Goal: Navigation & Orientation: Find specific page/section

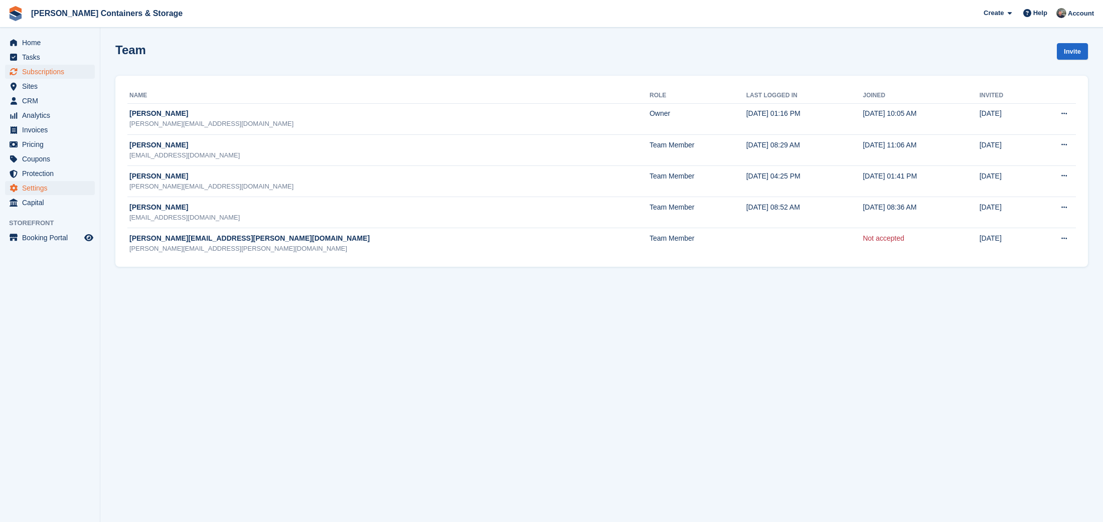
click at [32, 78] on span "Subscriptions" at bounding box center [52, 72] width 60 height 14
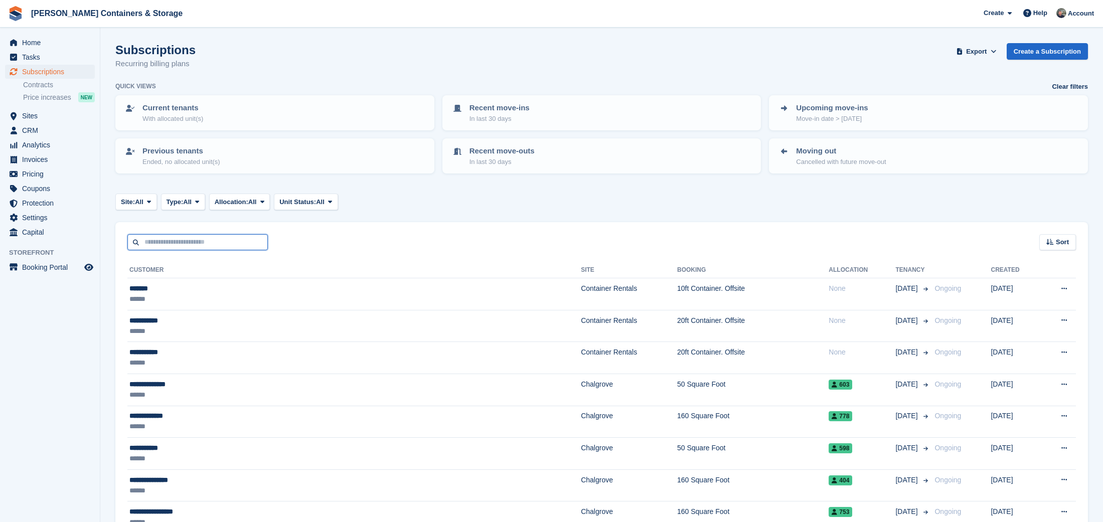
click at [191, 241] on input "text" at bounding box center [197, 242] width 140 height 17
click at [65, 45] on span "Home" at bounding box center [52, 43] width 60 height 14
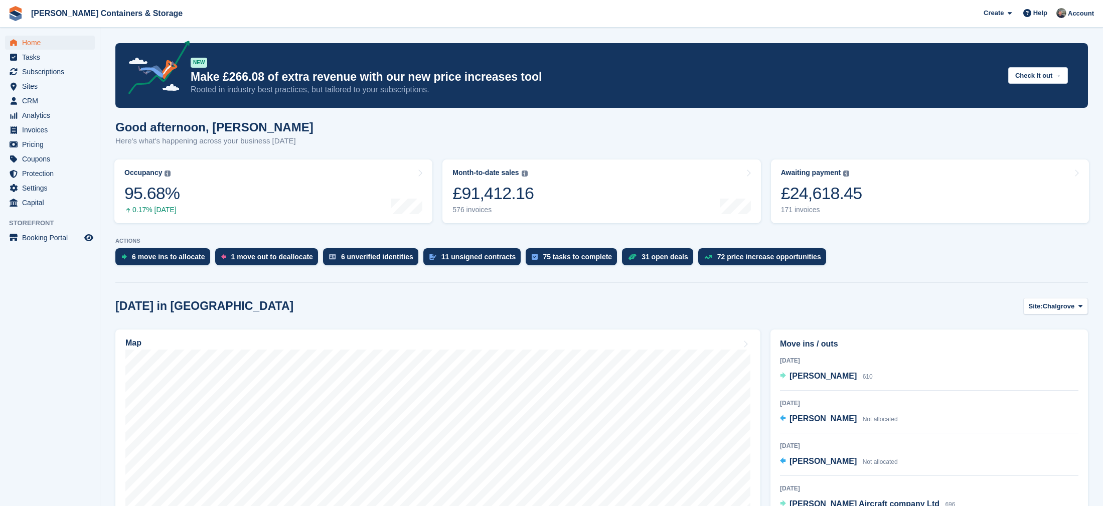
click at [20, 49] on link "Home" at bounding box center [50, 43] width 90 height 14
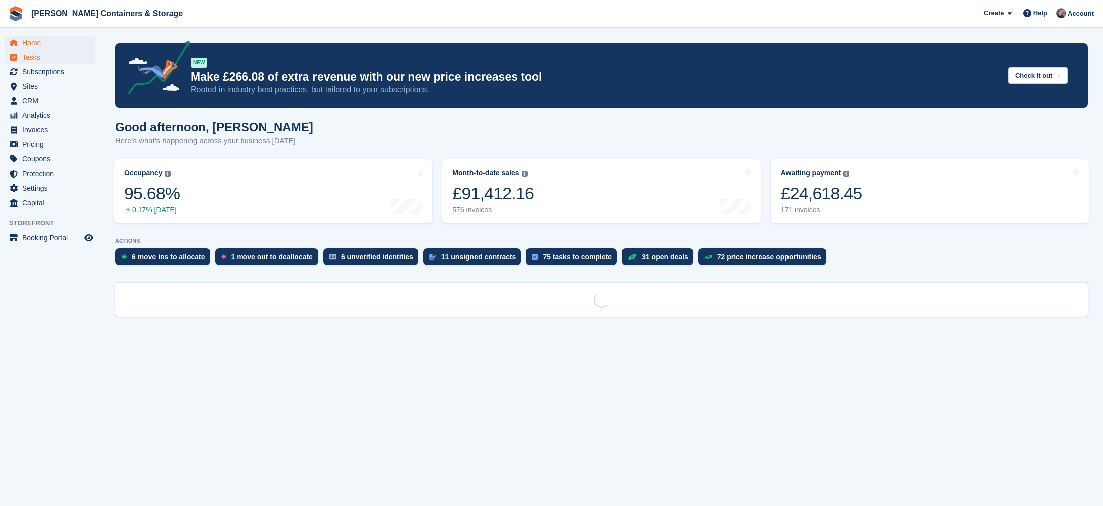
click at [25, 59] on span "Tasks" at bounding box center [52, 57] width 60 height 14
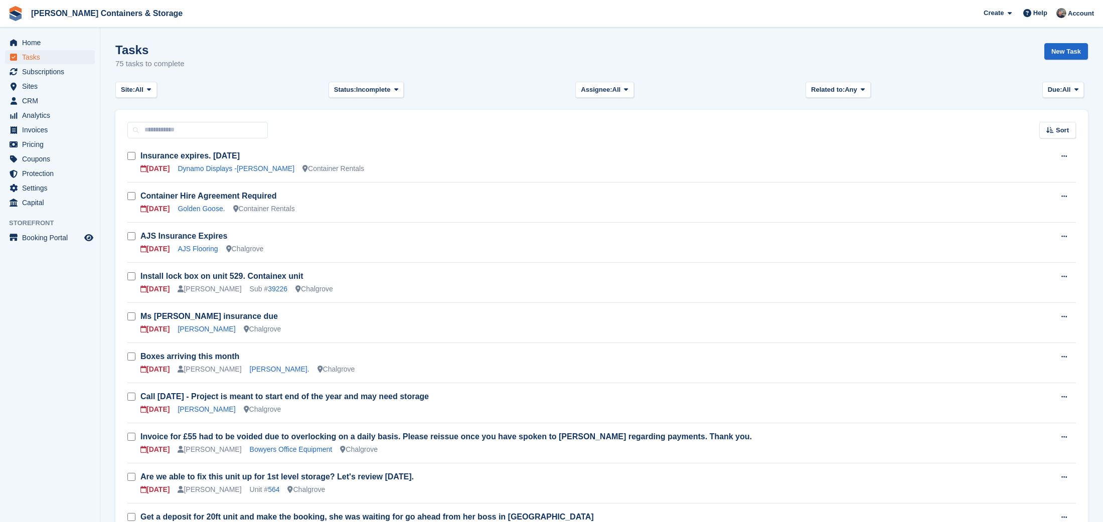
click at [61, 87] on span "Sites" at bounding box center [52, 86] width 60 height 14
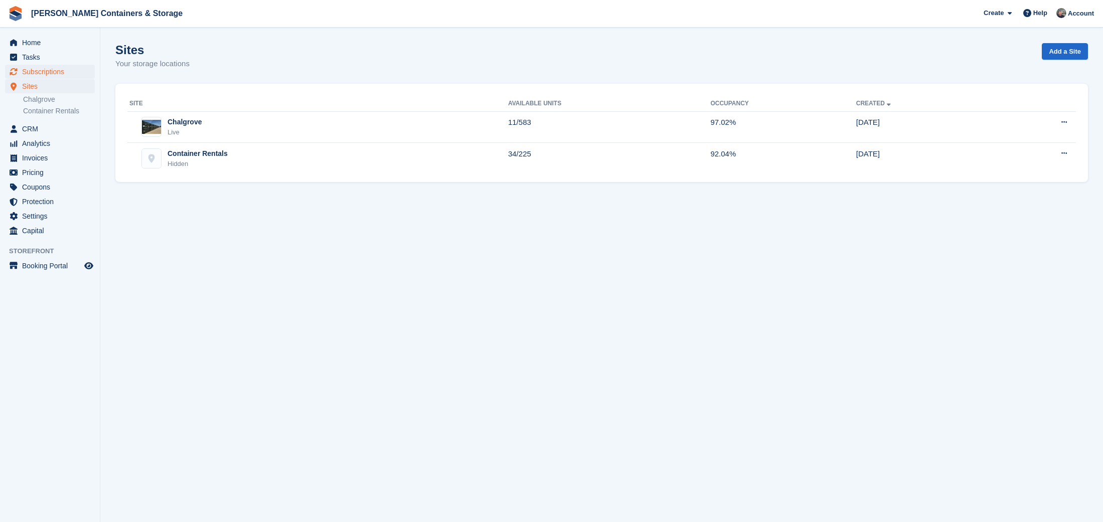
click at [55, 69] on span "Subscriptions" at bounding box center [52, 72] width 60 height 14
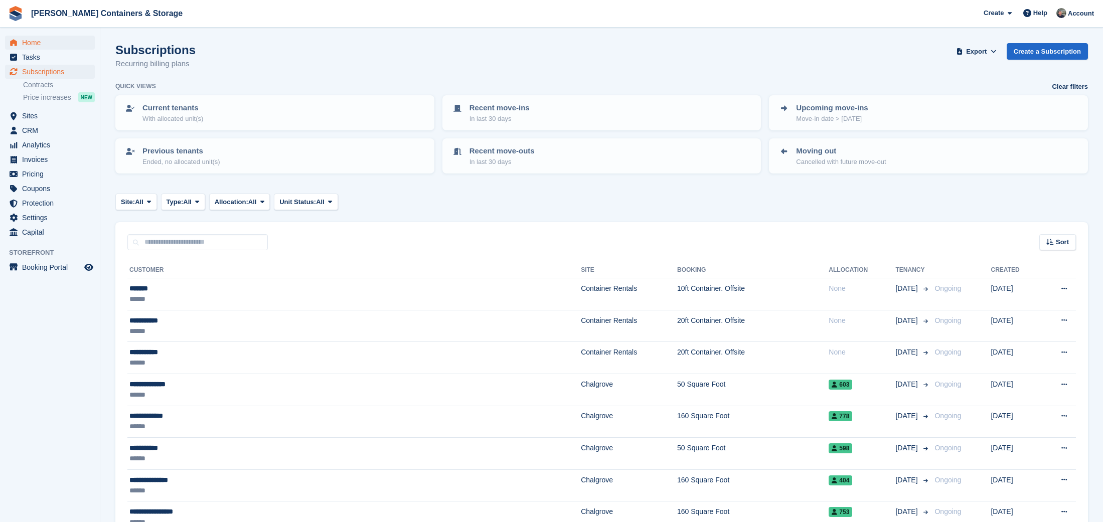
click at [43, 47] on span "Home" at bounding box center [52, 43] width 60 height 14
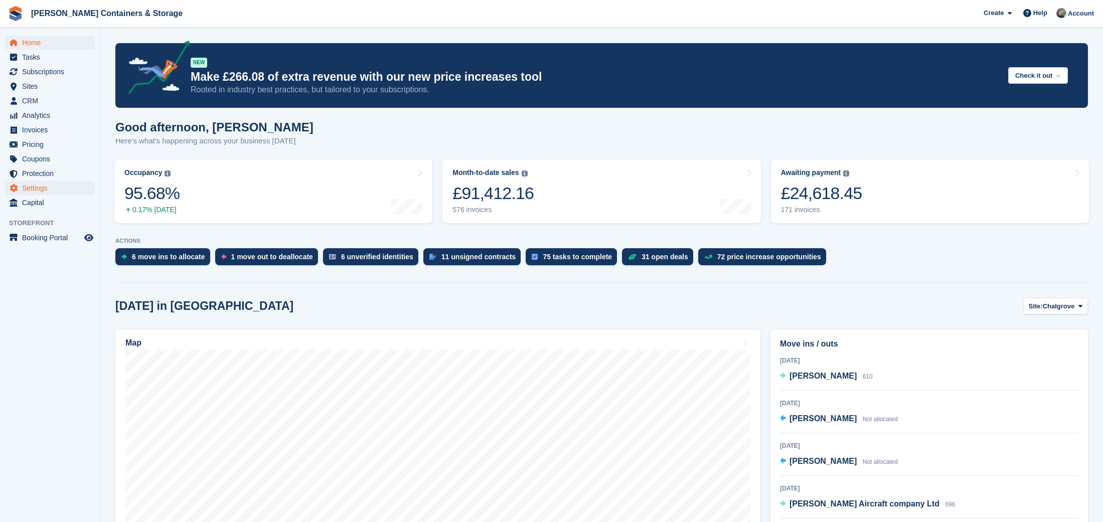
click at [64, 188] on span "Settings" at bounding box center [52, 188] width 60 height 14
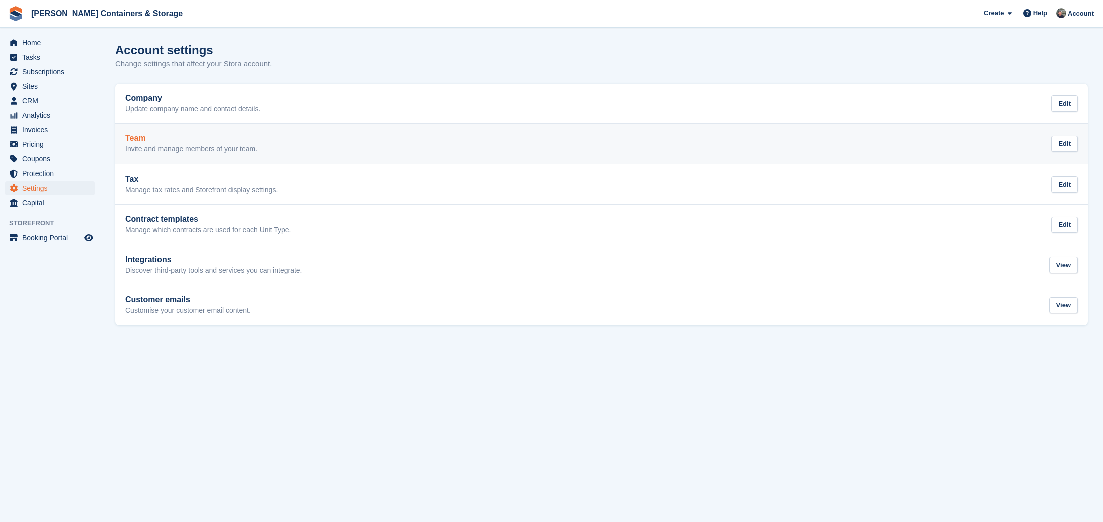
click at [206, 146] on p "Invite and manage members of your team." at bounding box center [191, 149] width 132 height 9
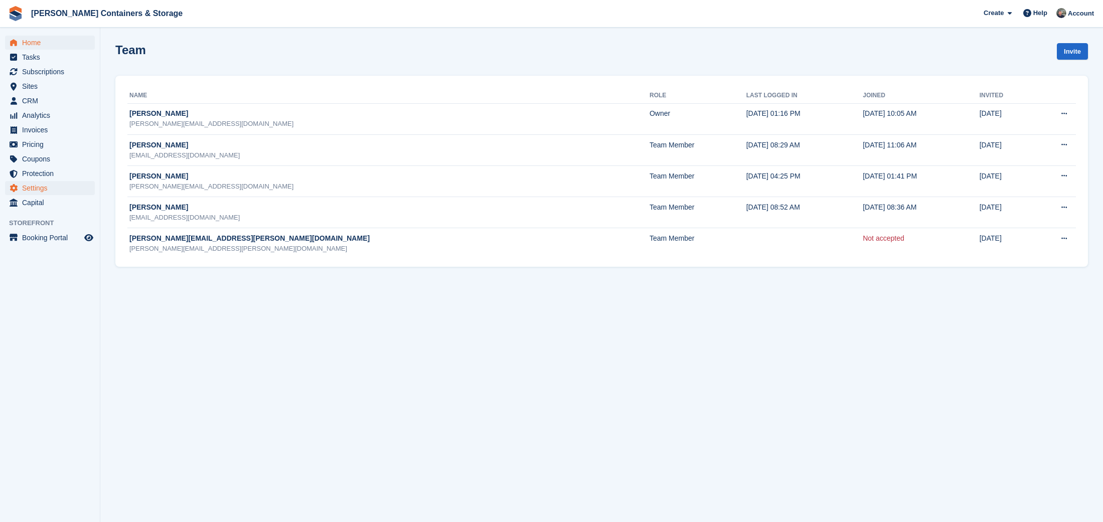
click at [39, 42] on span "Home" at bounding box center [52, 43] width 60 height 14
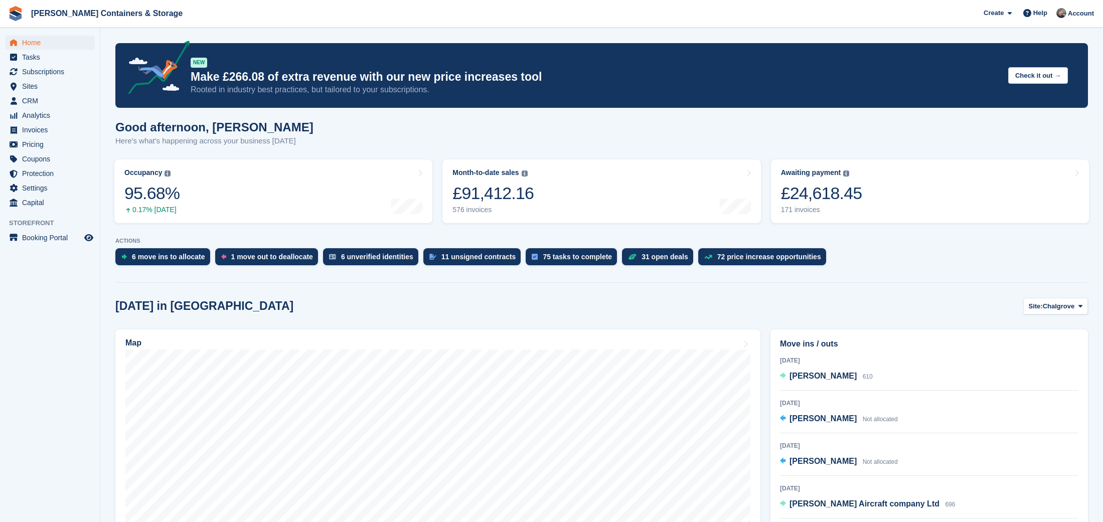
click at [58, 79] on ul "Subscriptions Subscriptions" at bounding box center [50, 72] width 100 height 15
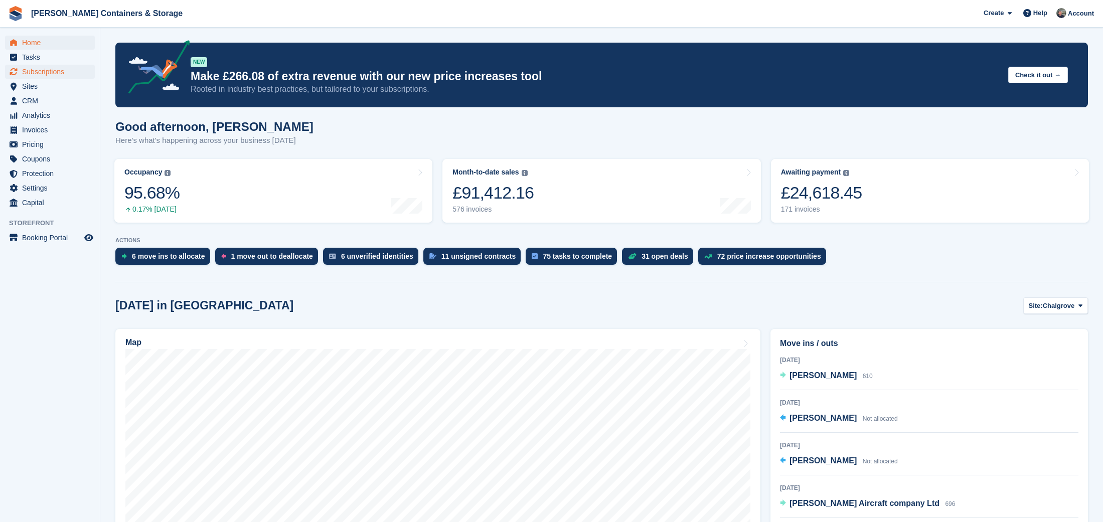
click at [54, 72] on span "Subscriptions" at bounding box center [52, 72] width 60 height 14
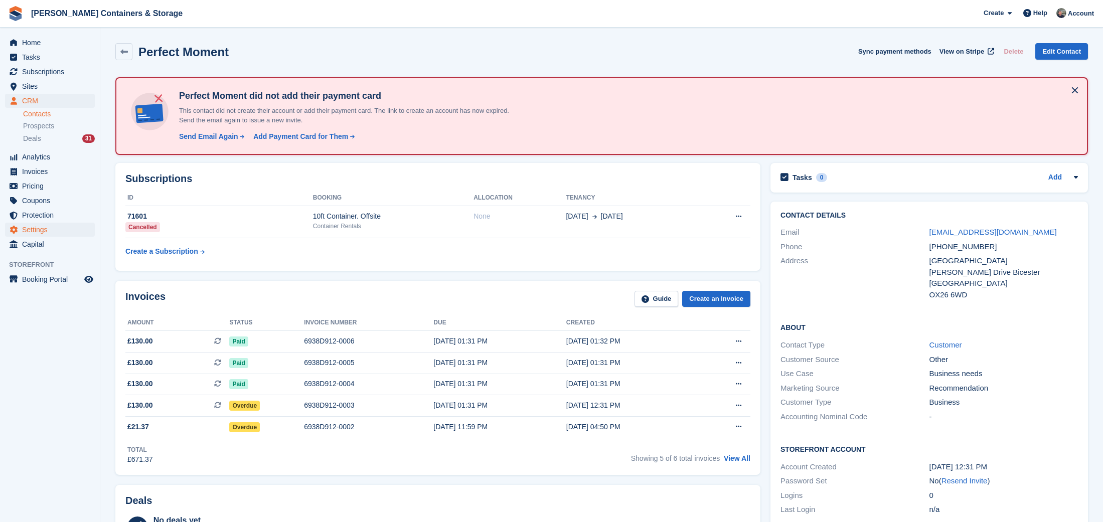
click at [50, 225] on span "Settings" at bounding box center [52, 230] width 60 height 14
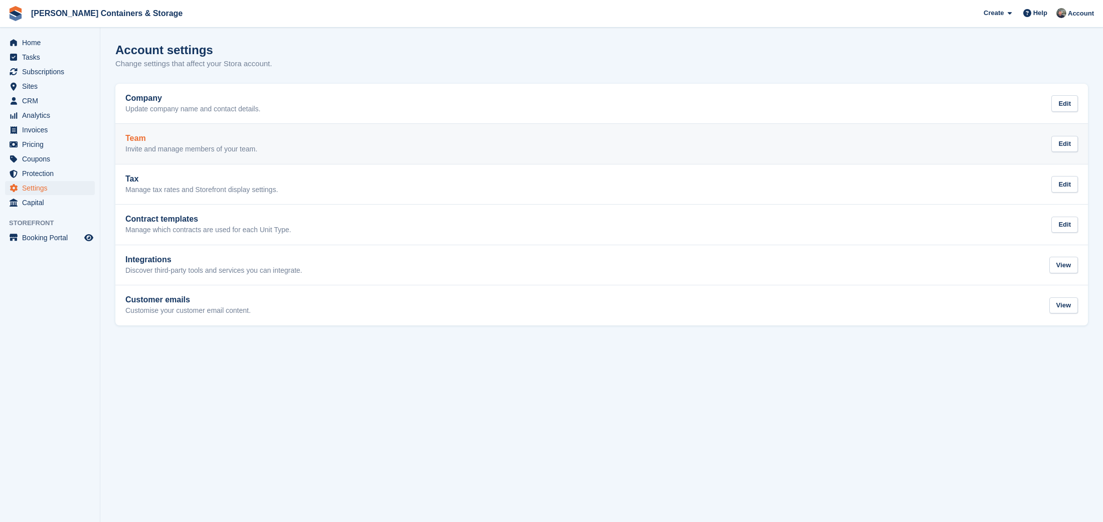
click at [210, 133] on link "Team Invite and manage members of your team. Edit" at bounding box center [601, 144] width 973 height 40
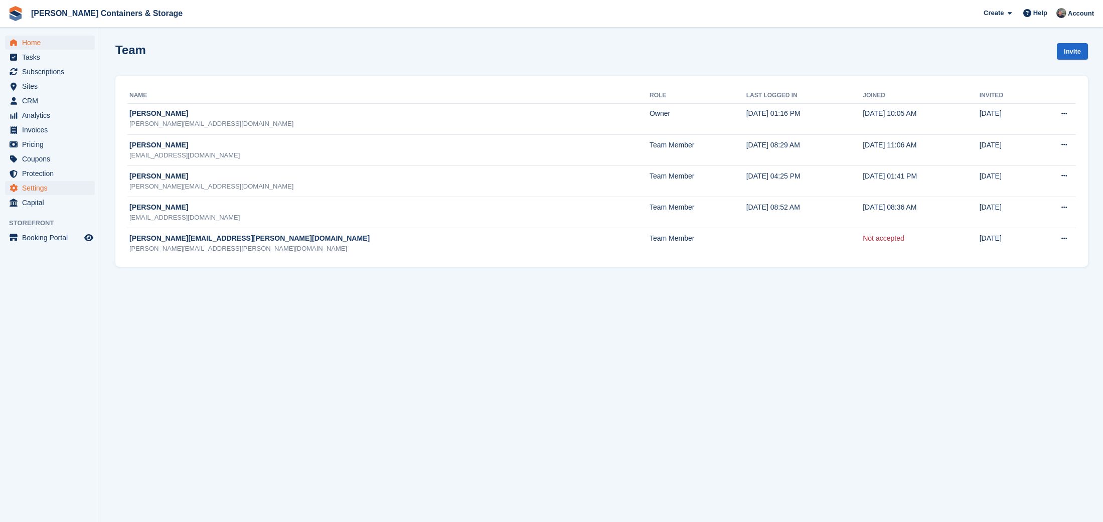
scroll to position [0, 1]
click at [47, 40] on span "Home" at bounding box center [52, 43] width 60 height 14
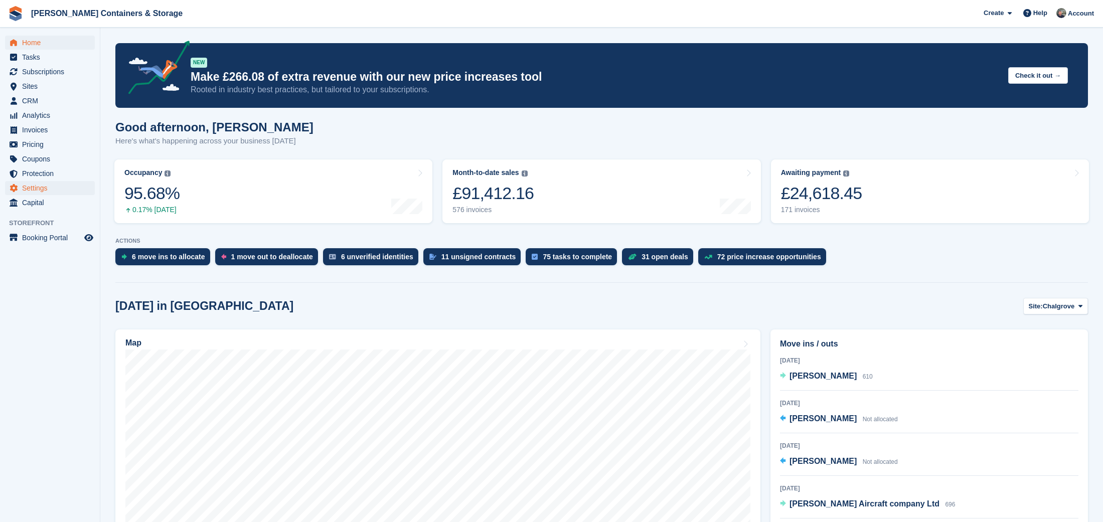
click at [53, 188] on span "Settings" at bounding box center [52, 188] width 60 height 14
